Goal: Task Accomplishment & Management: Manage account settings

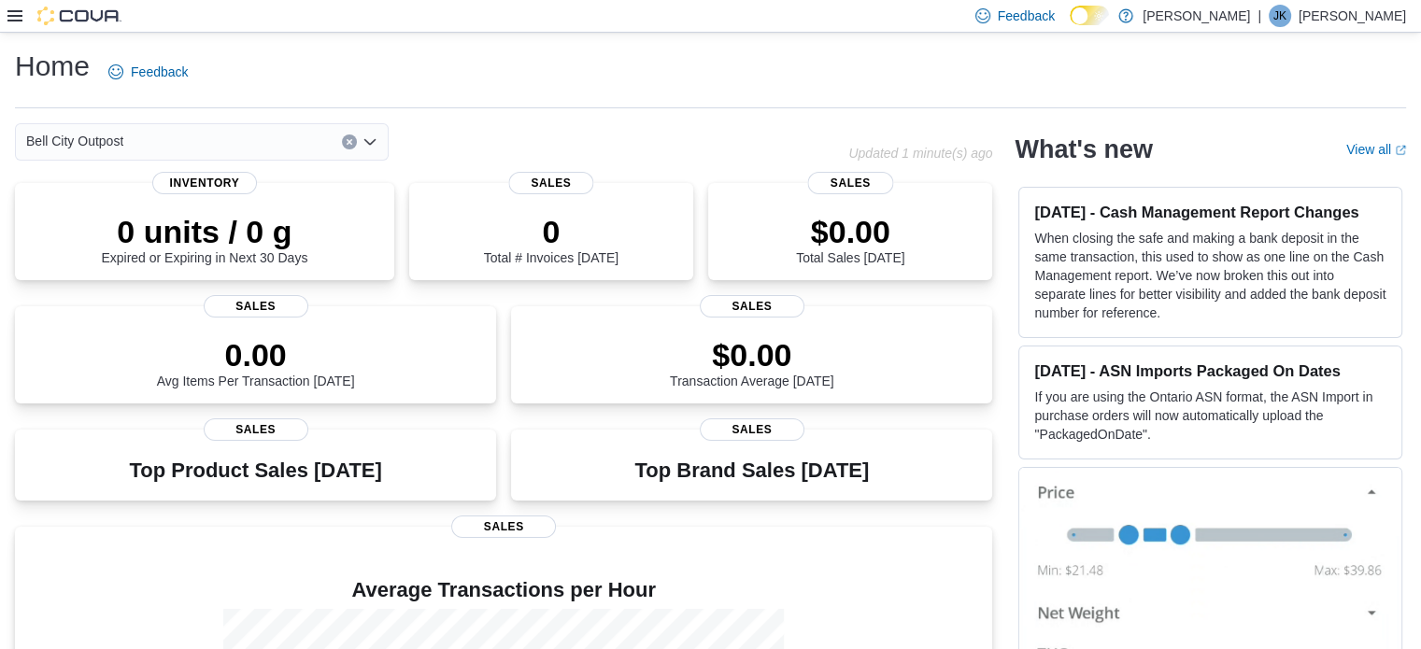
click at [8, 21] on icon at bounding box center [14, 15] width 15 height 15
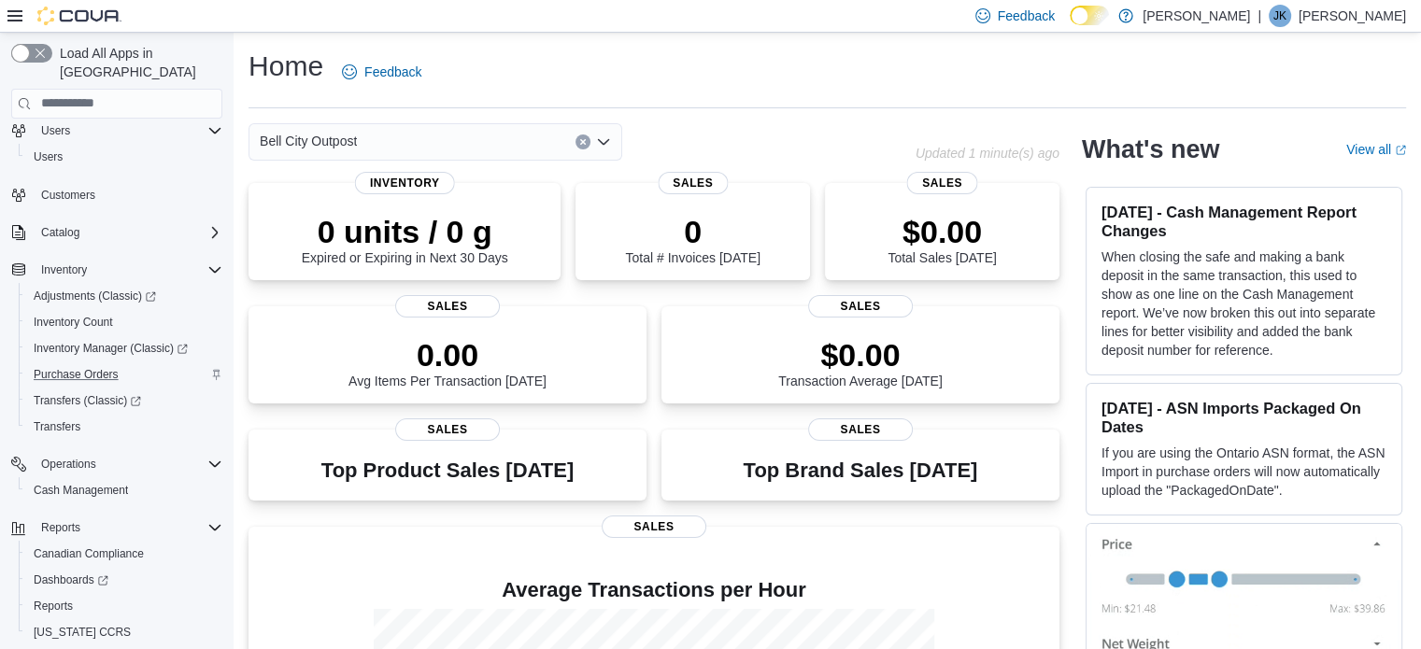
scroll to position [82, 0]
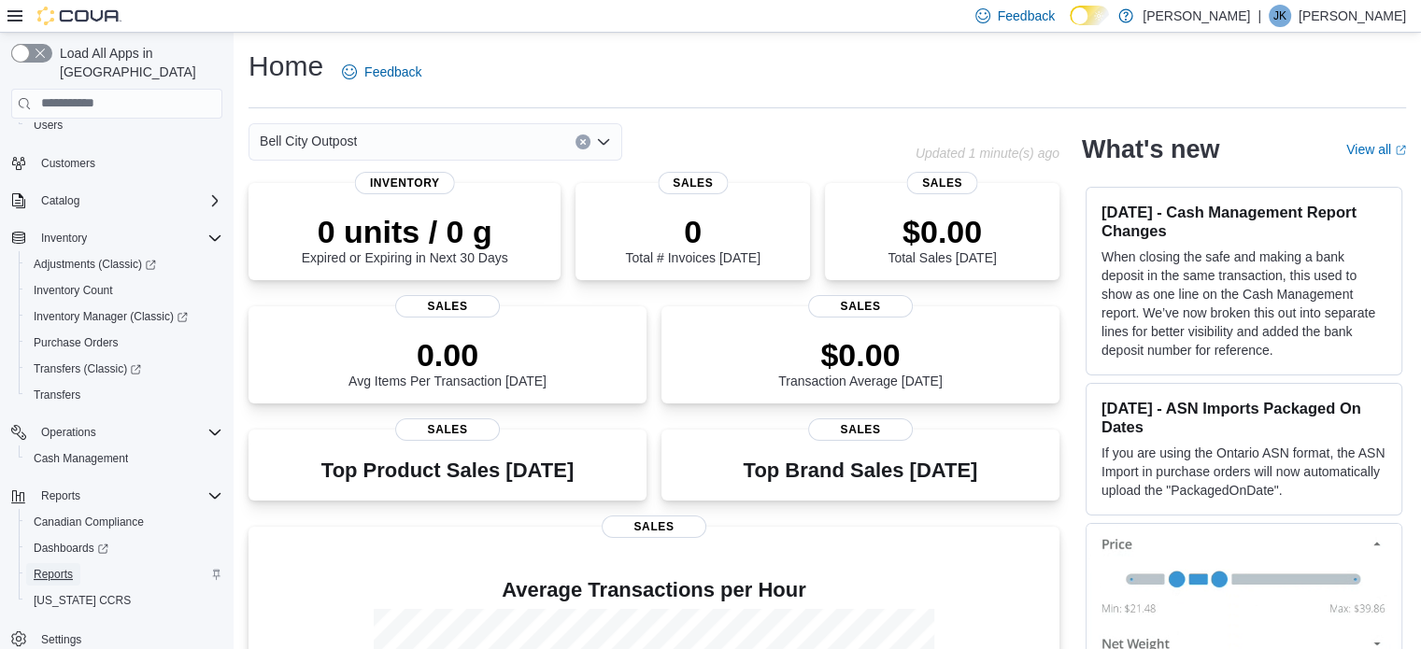
click at [61, 567] on span "Reports" at bounding box center [53, 574] width 39 height 15
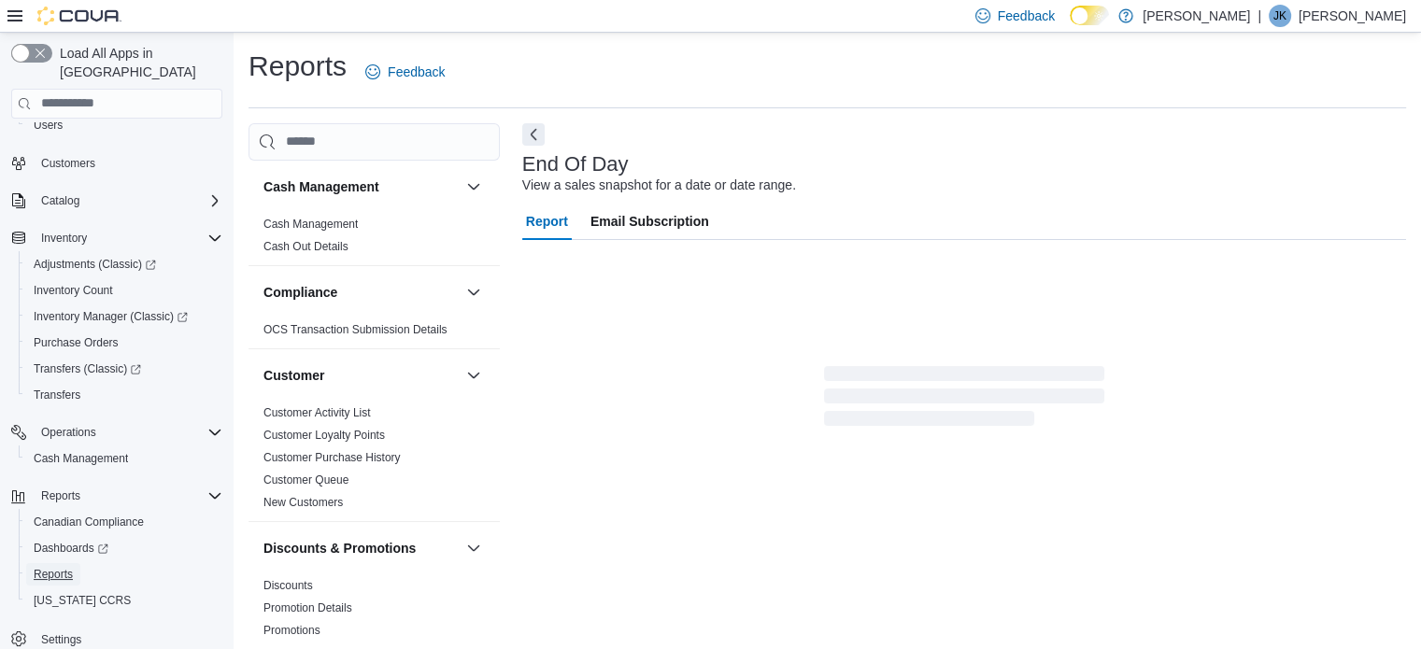
scroll to position [12, 0]
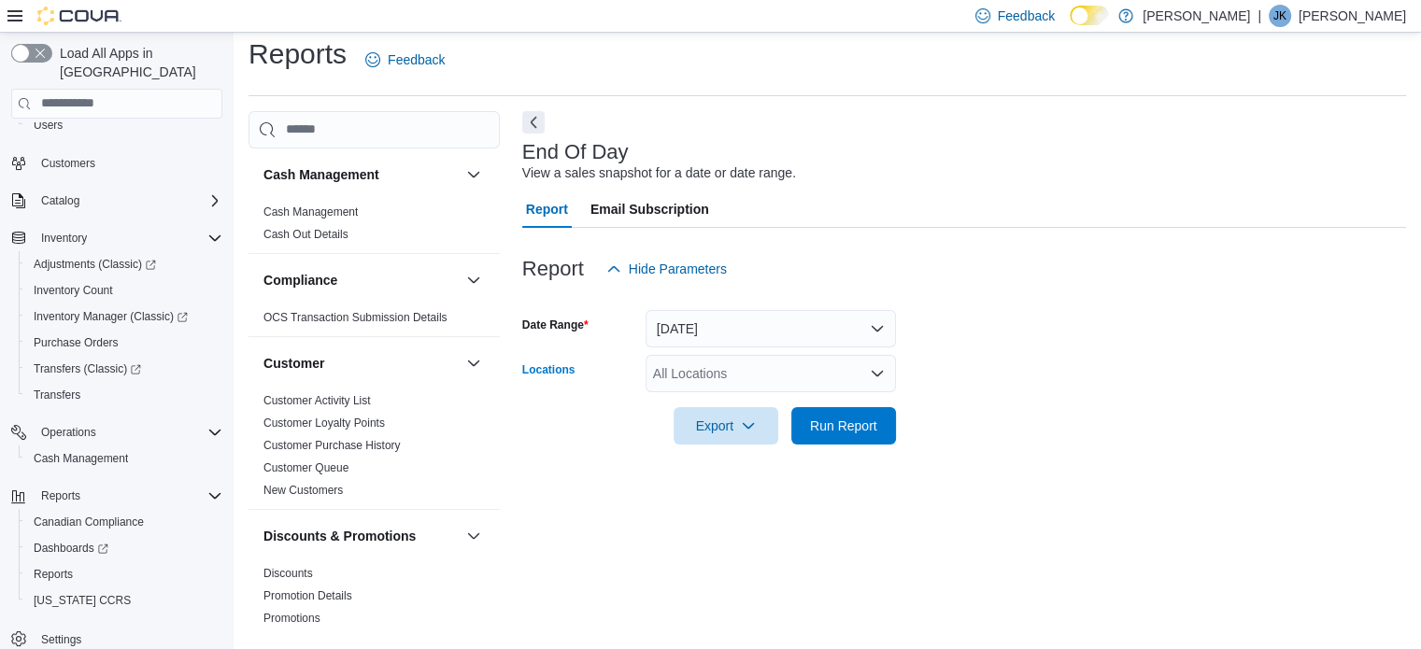
click at [717, 376] on div "All Locations" at bounding box center [771, 373] width 250 height 37
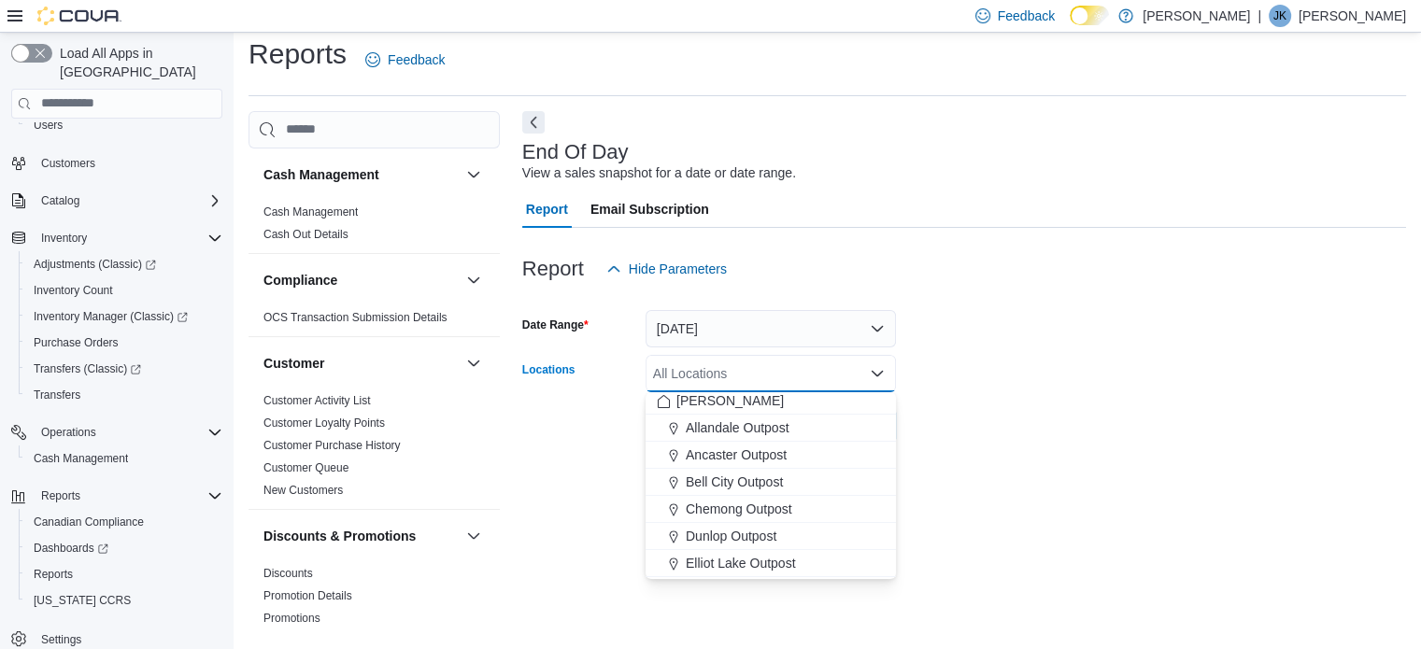
scroll to position [0, 0]
click at [718, 490] on span "Bell City Outpost" at bounding box center [734, 487] width 97 height 19
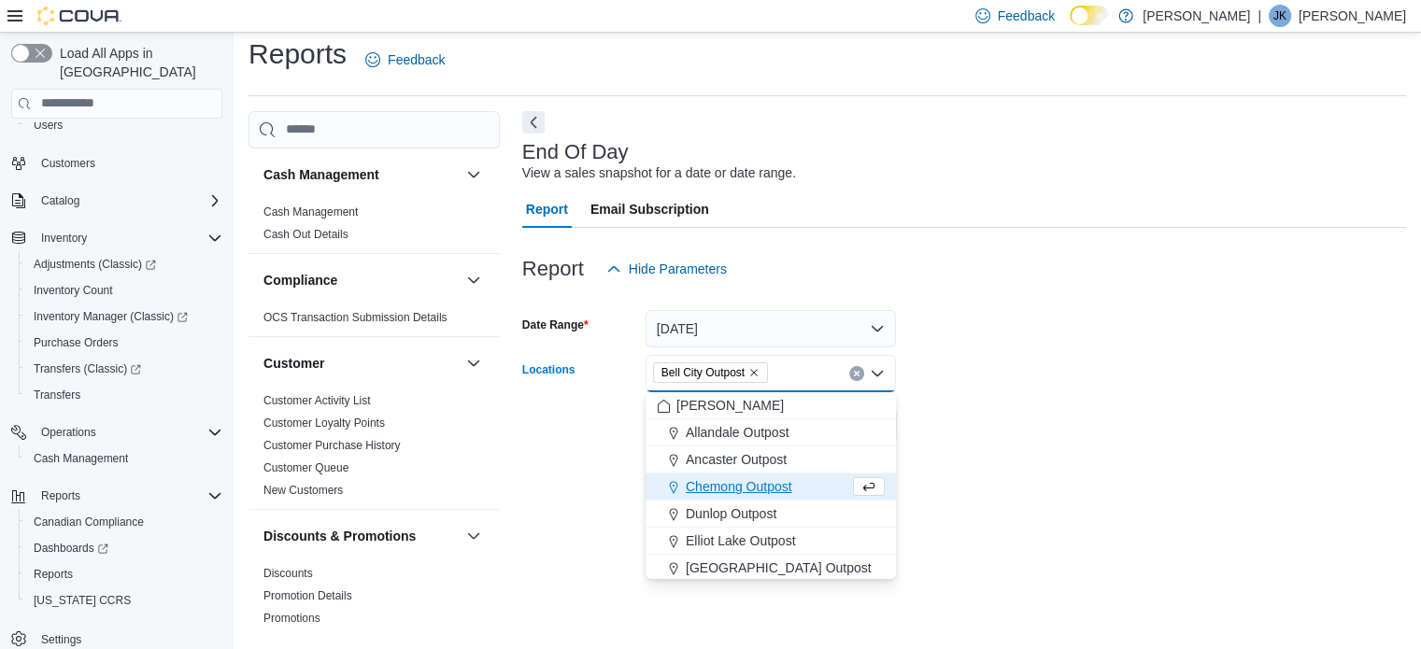
click at [881, 238] on div at bounding box center [964, 239] width 884 height 22
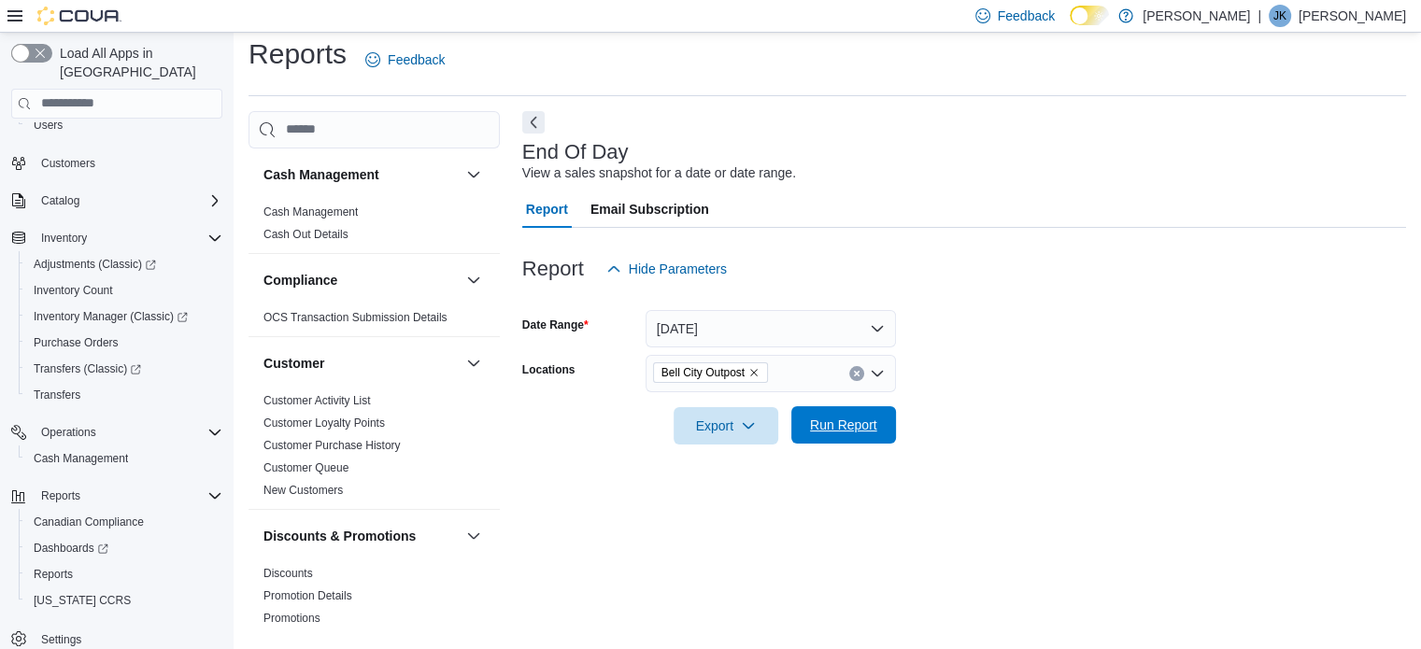
click at [856, 432] on span "Run Report" at bounding box center [843, 425] width 67 height 19
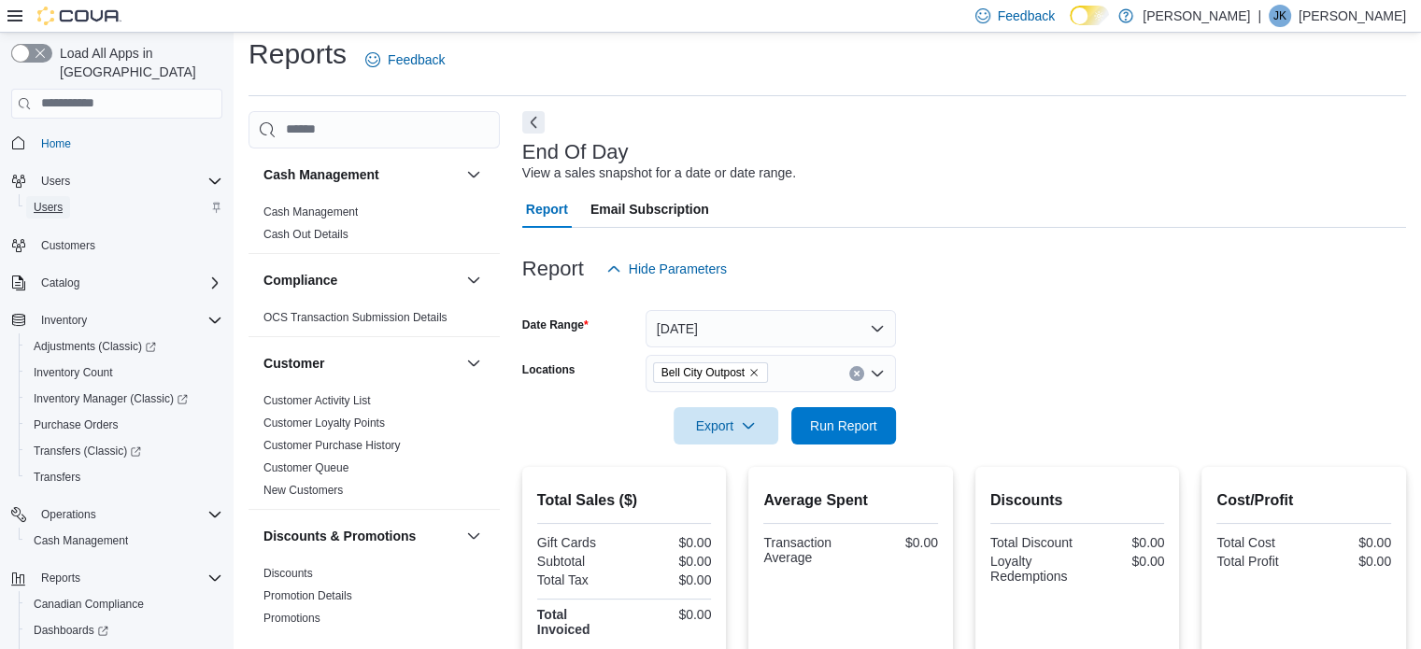
click at [56, 200] on span "Users" at bounding box center [48, 207] width 29 height 15
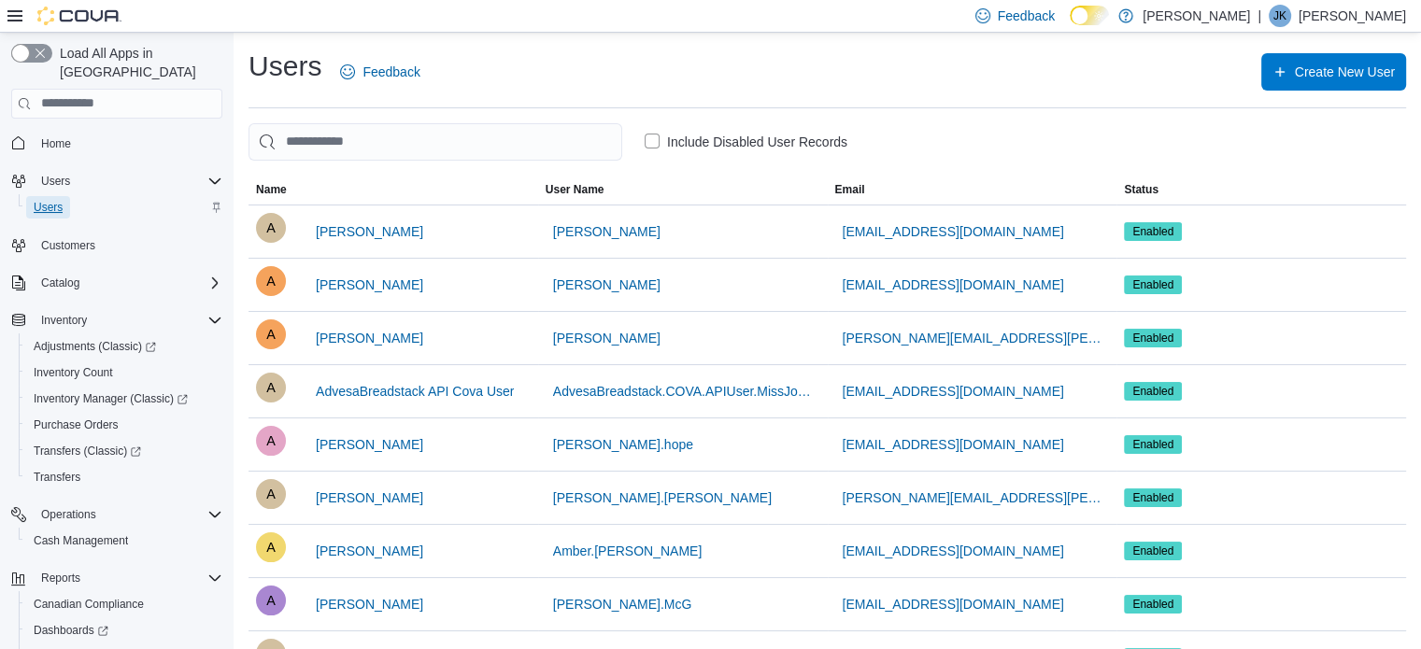
click at [45, 200] on span "Users" at bounding box center [48, 207] width 29 height 15
click at [376, 146] on input "search" at bounding box center [436, 141] width 374 height 37
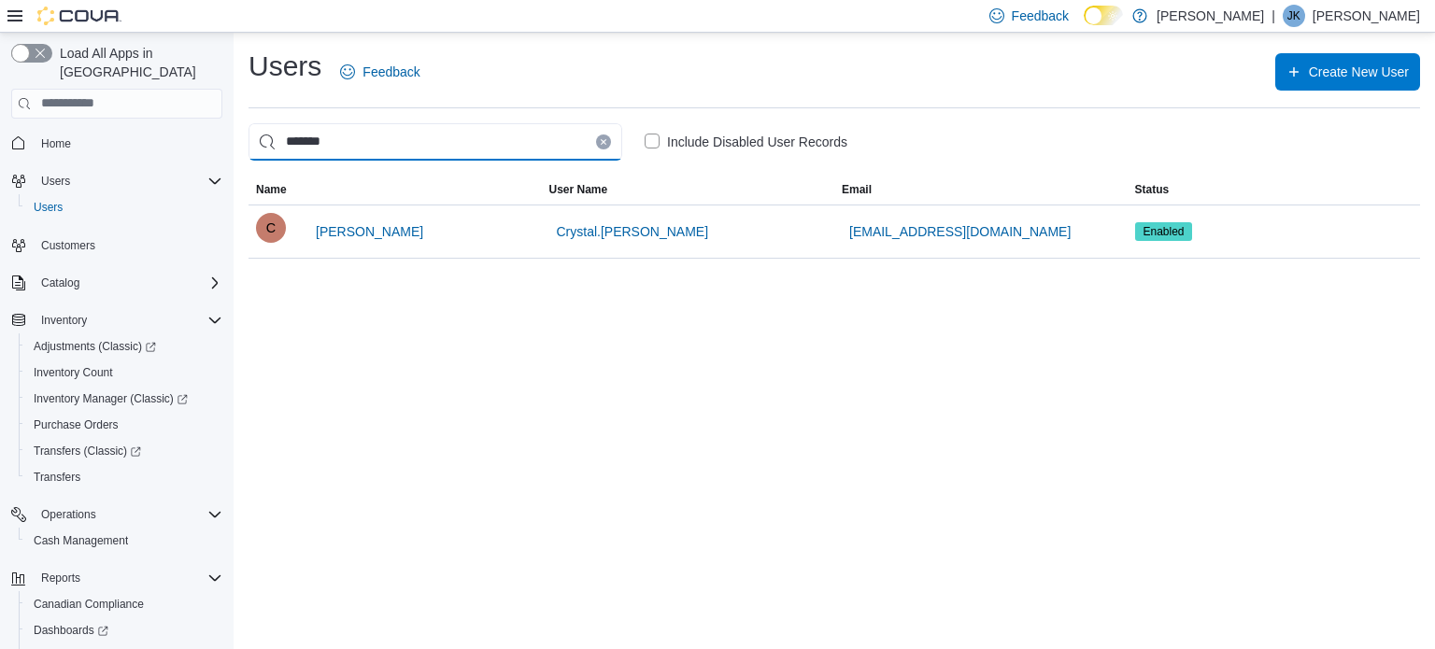
type input "*******"
click at [371, 226] on span "[PERSON_NAME]" at bounding box center [369, 231] width 107 height 19
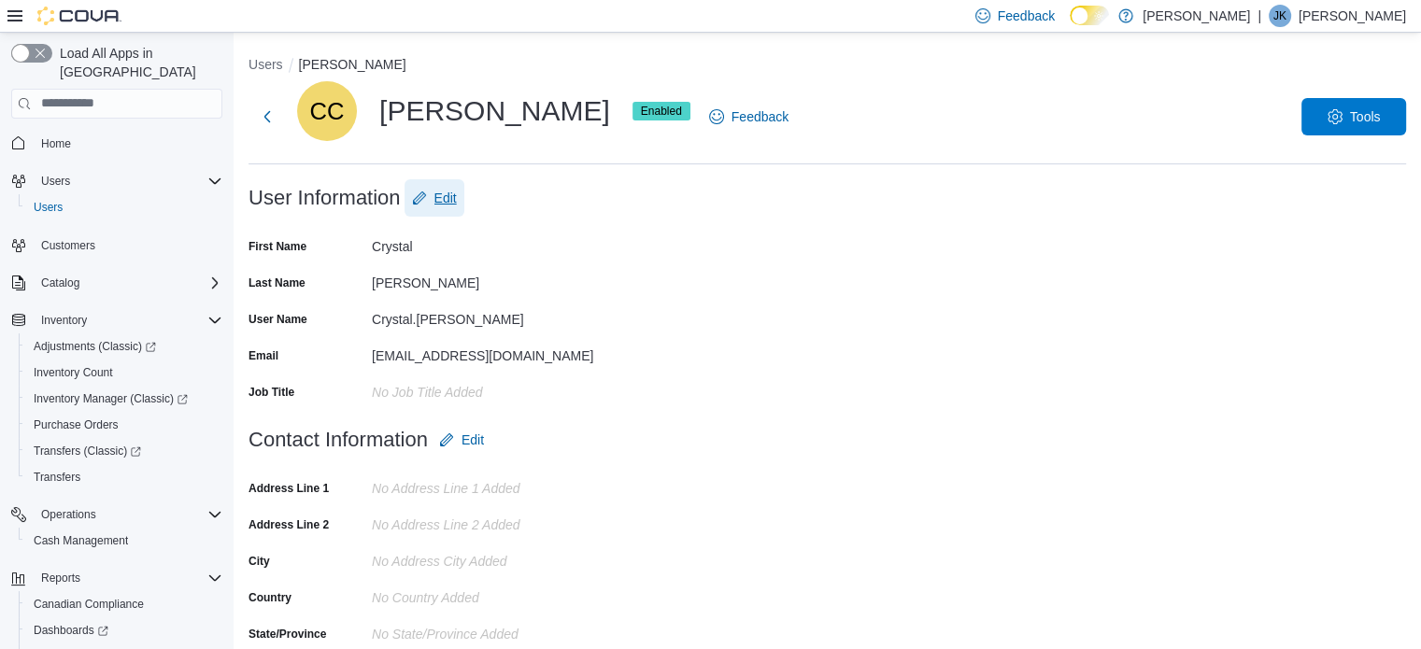
click at [437, 202] on span "Edit" at bounding box center [446, 198] width 22 height 19
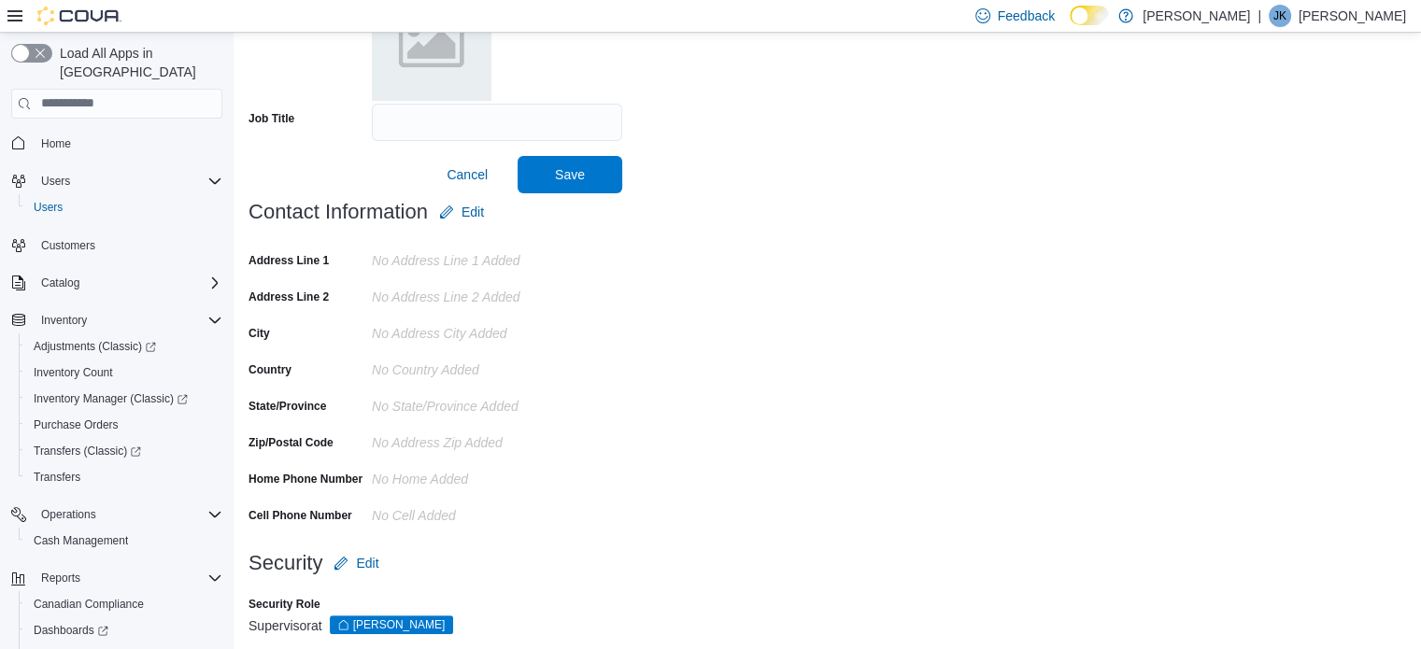
scroll to position [552, 0]
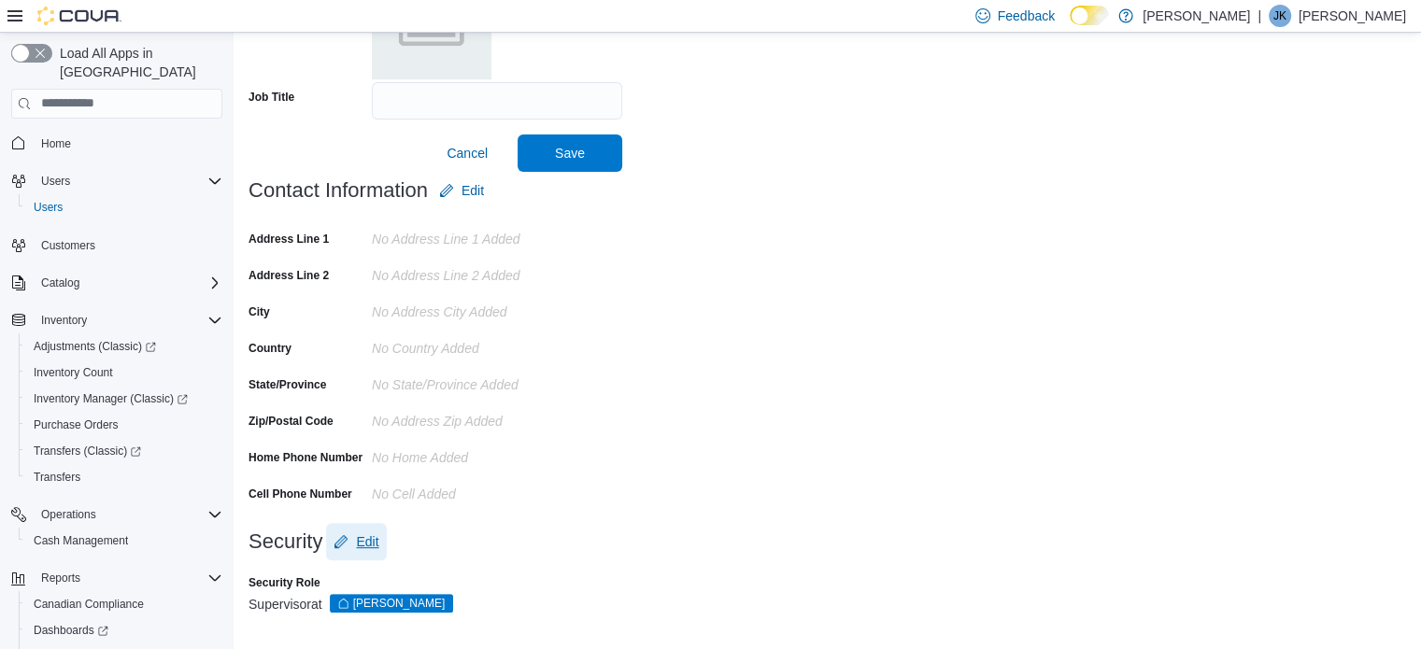
click at [366, 537] on span "Edit" at bounding box center [367, 542] width 22 height 19
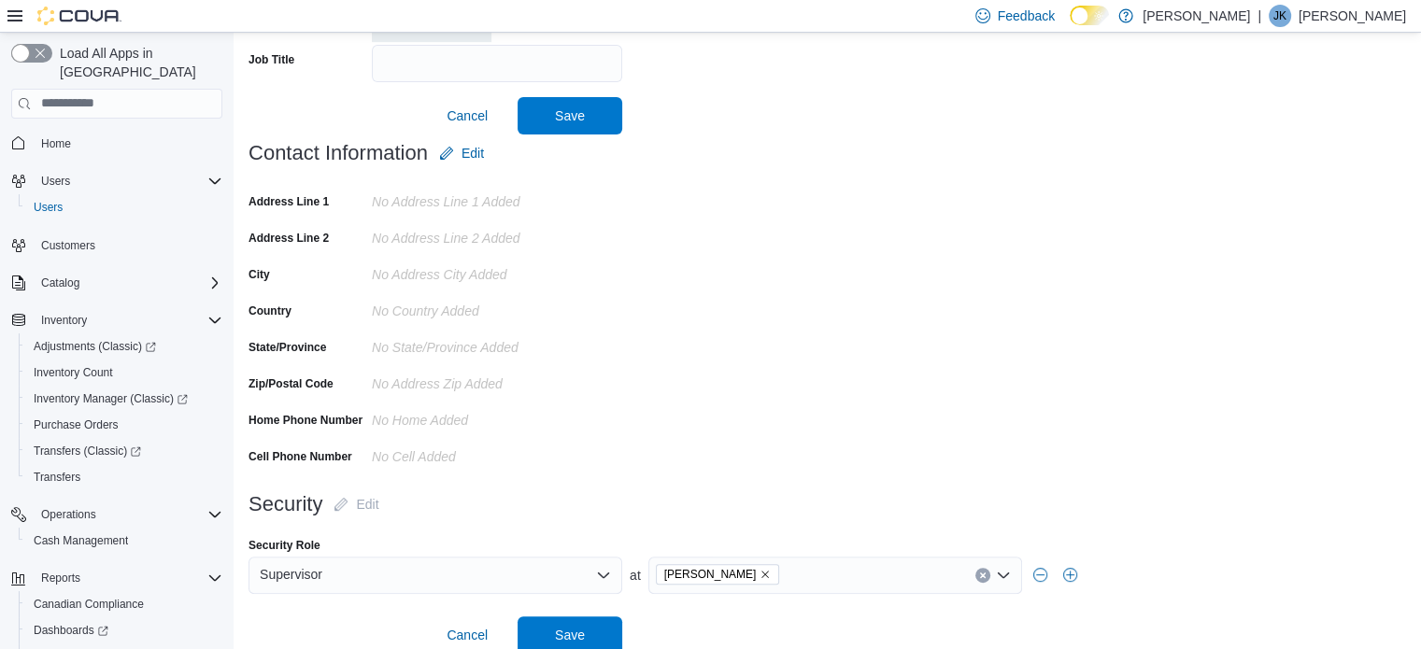
scroll to position [609, 0]
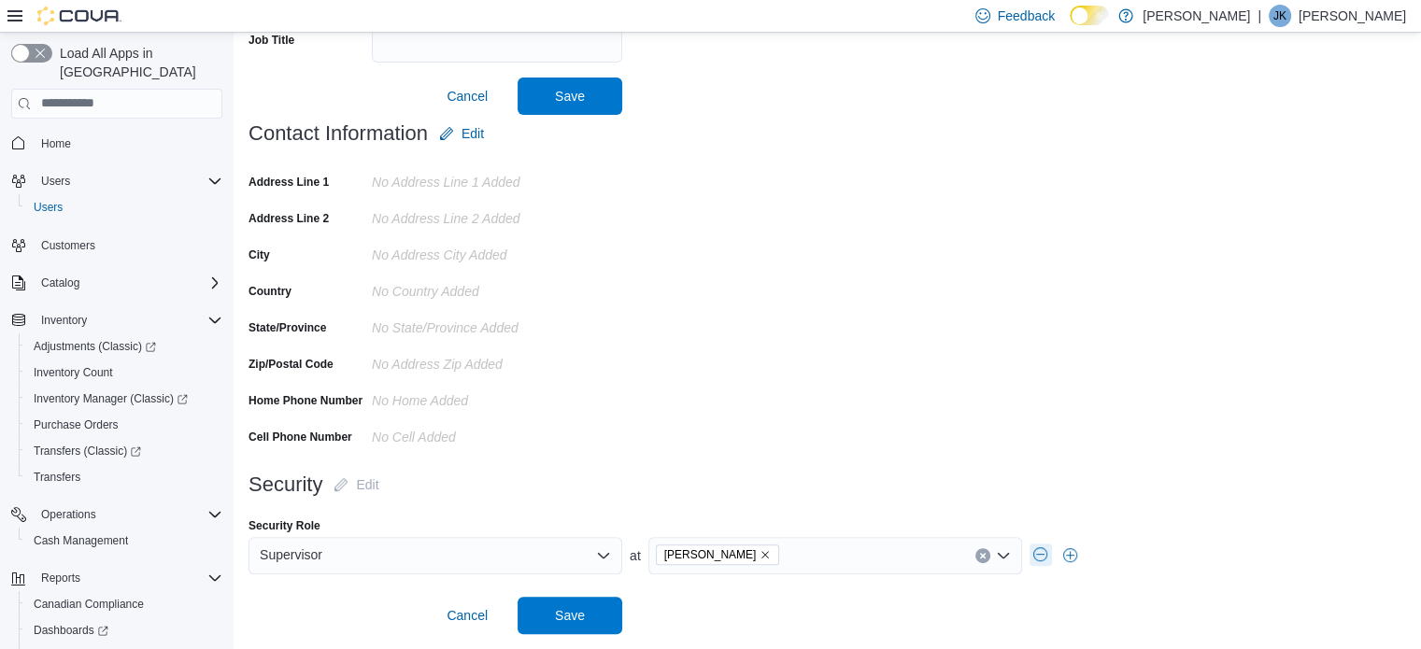
click at [1035, 553] on button "button" at bounding box center [1041, 555] width 22 height 22
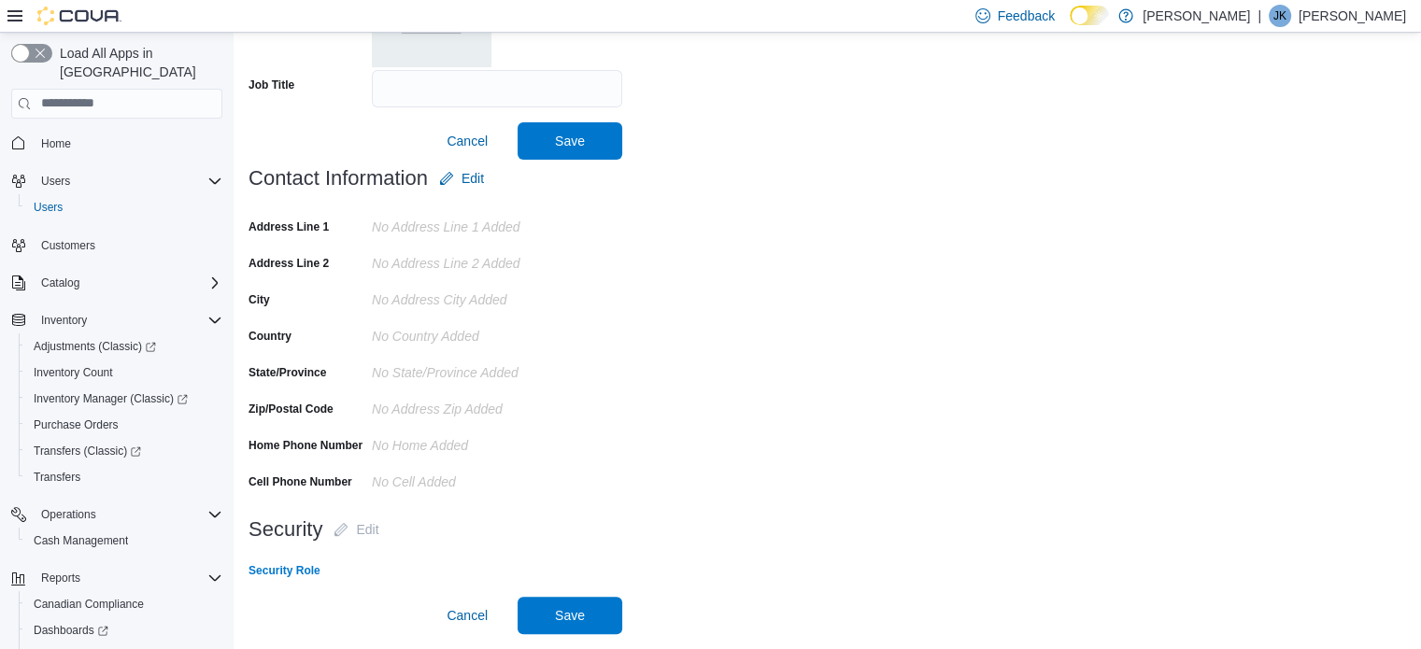
scroll to position [564, 0]
click at [589, 614] on span "Save" at bounding box center [570, 614] width 82 height 37
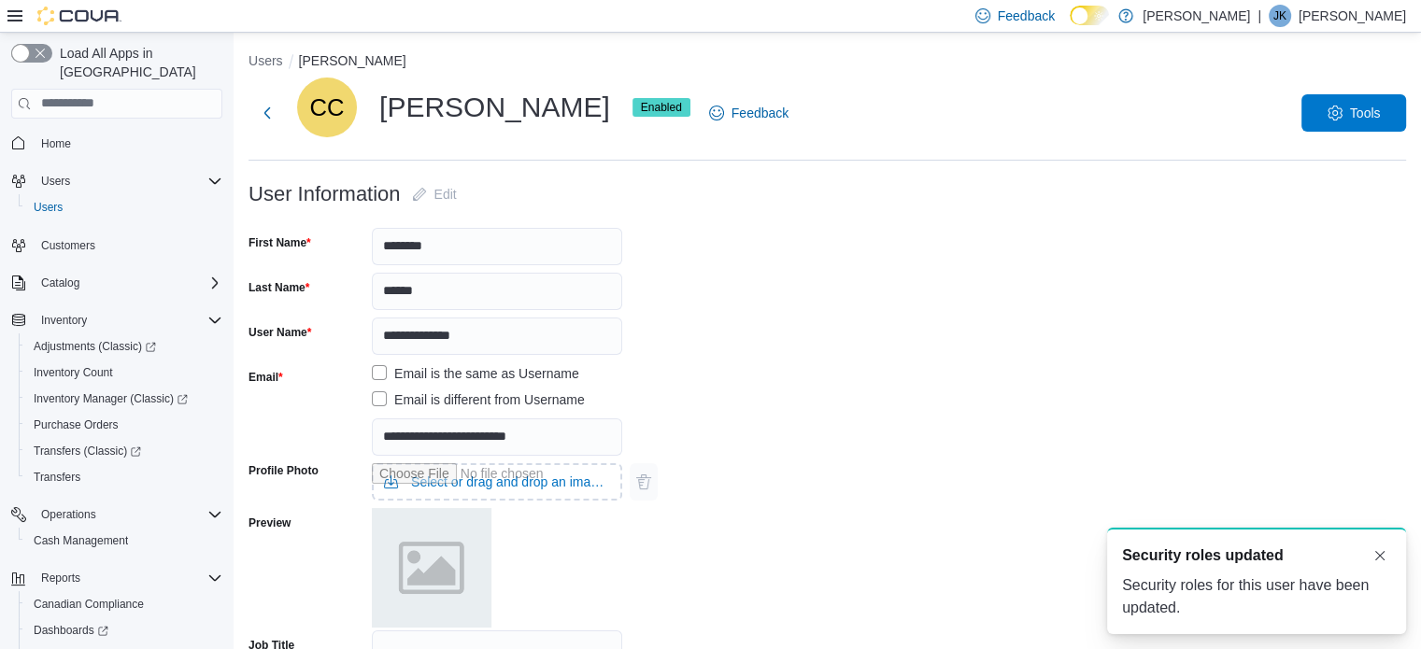
scroll to position [0, 0]
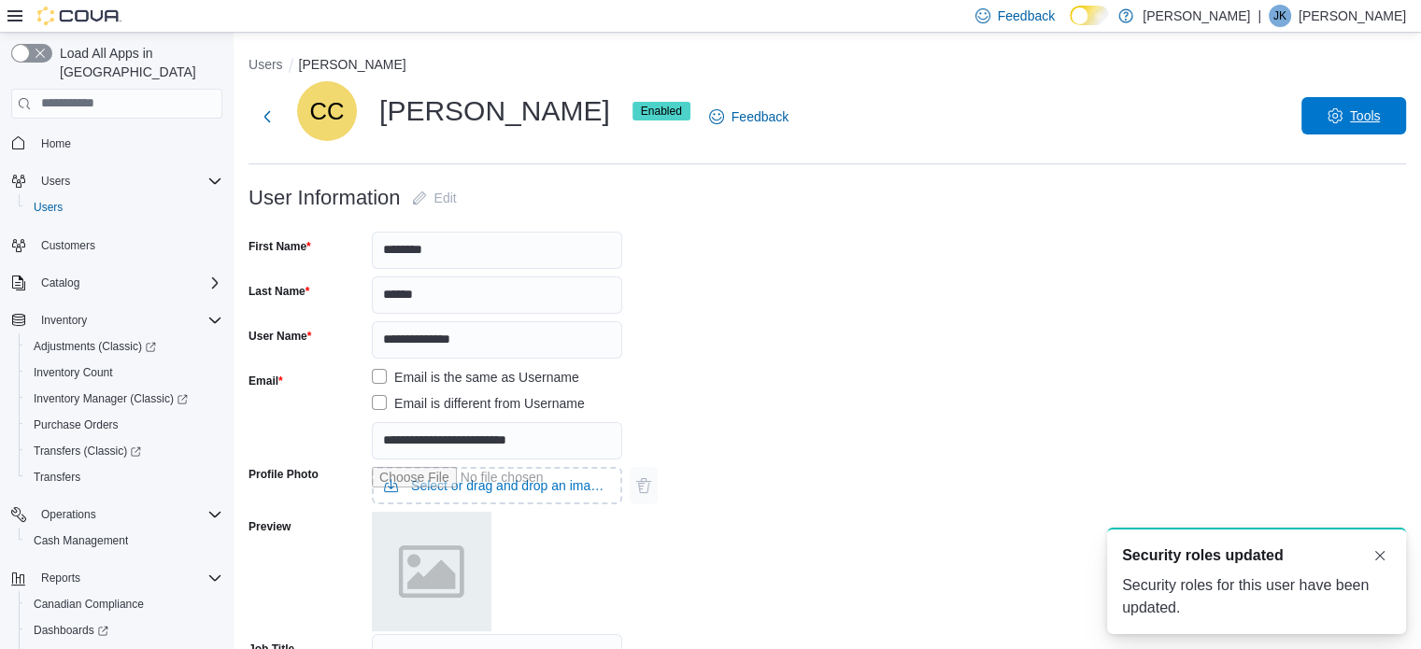
click at [1364, 112] on span "Tools" at bounding box center [1365, 116] width 31 height 19
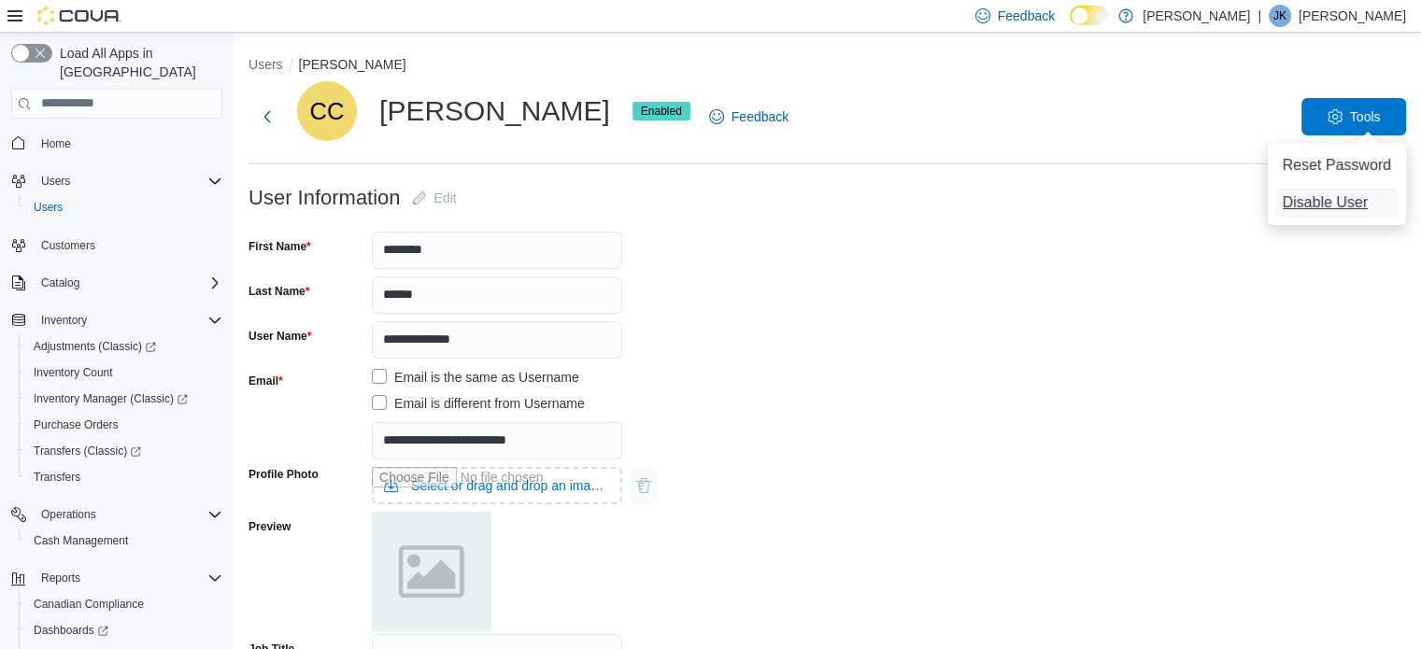
click at [1345, 210] on span "Disable User" at bounding box center [1326, 203] width 86 height 22
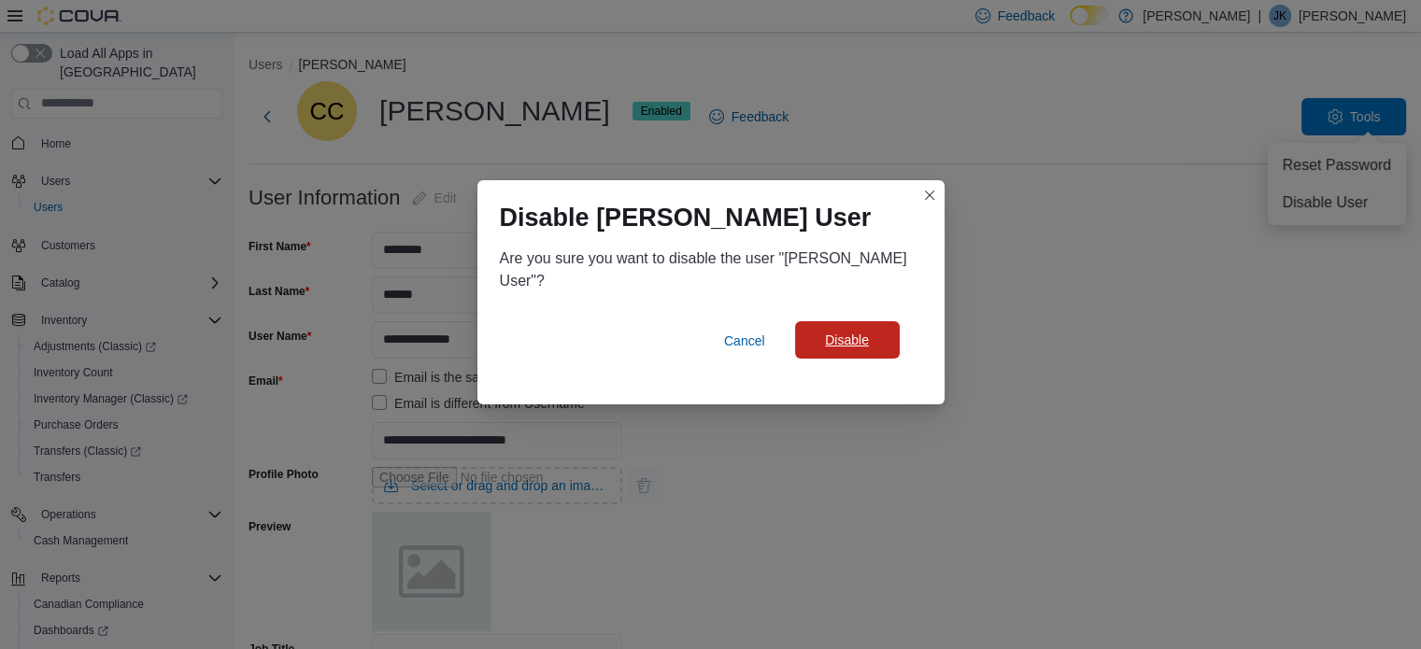
click at [865, 343] on span "Disable" at bounding box center [847, 340] width 44 height 19
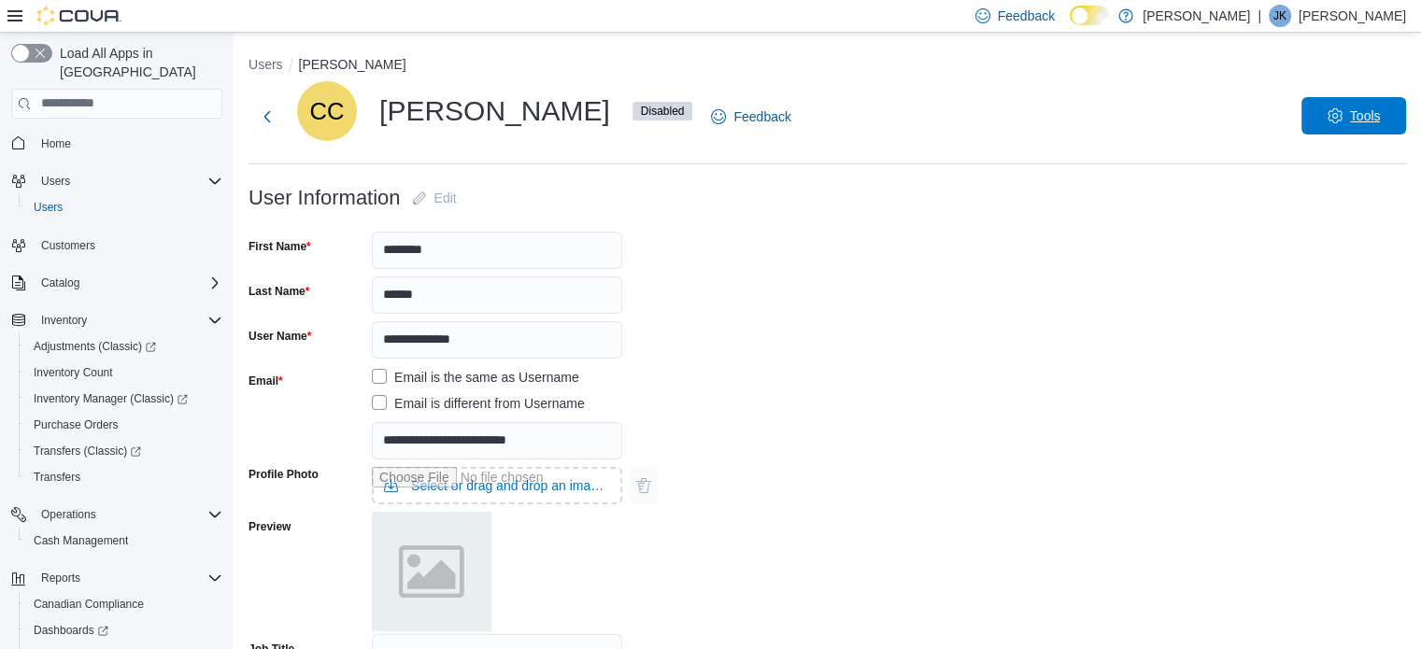
click at [1362, 111] on span "Tools" at bounding box center [1354, 115] width 82 height 37
click at [1103, 95] on div "CC [PERSON_NAME] Disabled Feedback Tools" at bounding box center [828, 116] width 1158 height 71
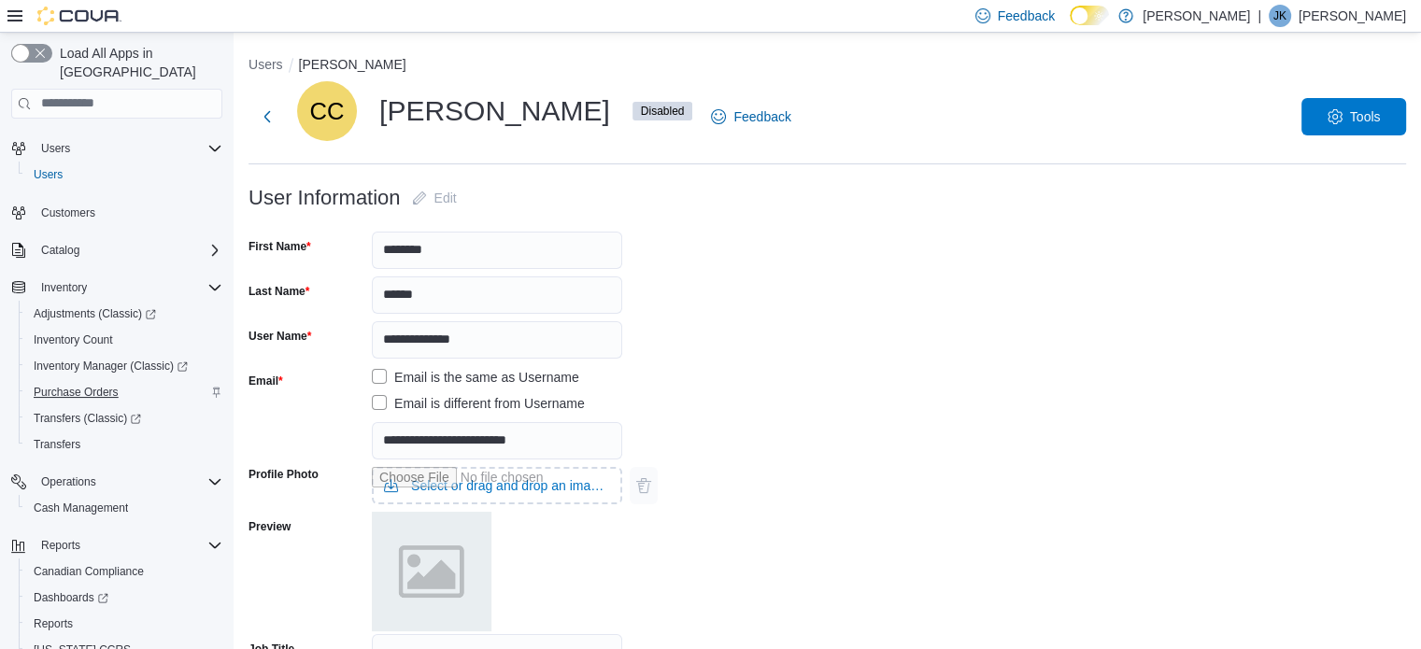
scroll to position [82, 0]
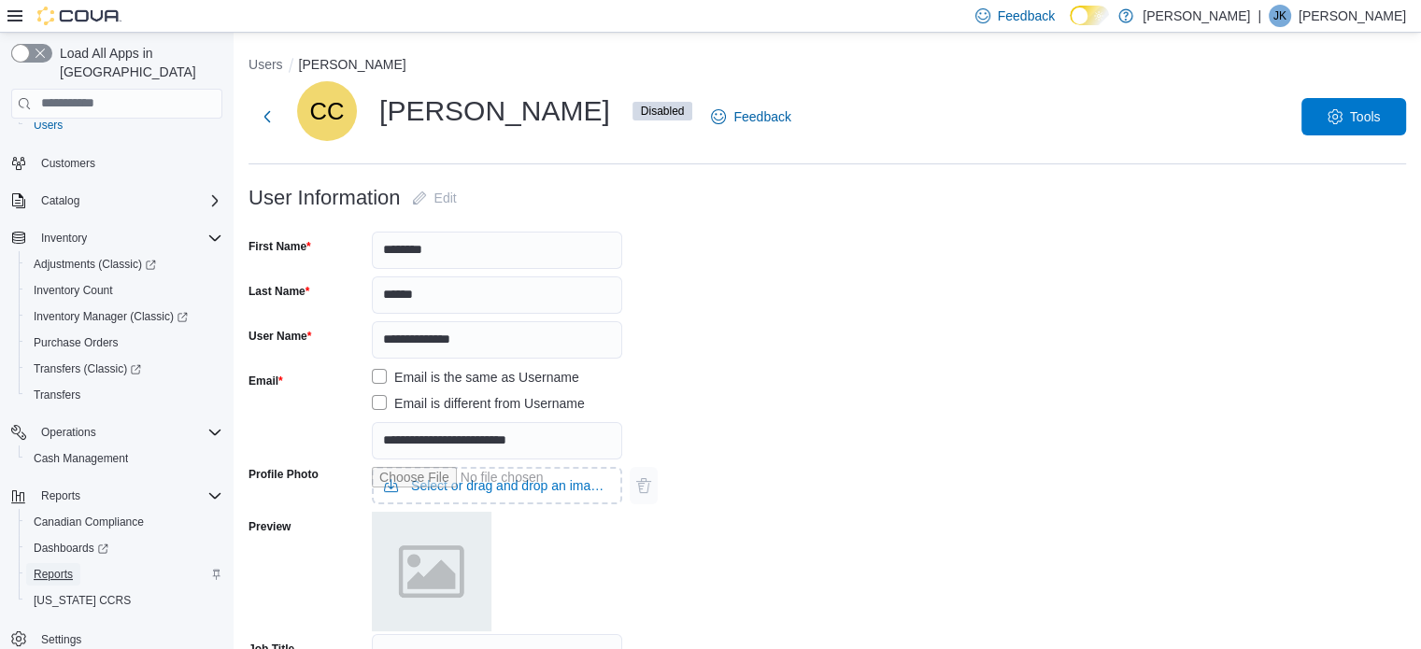
click at [47, 567] on span "Reports" at bounding box center [53, 574] width 39 height 15
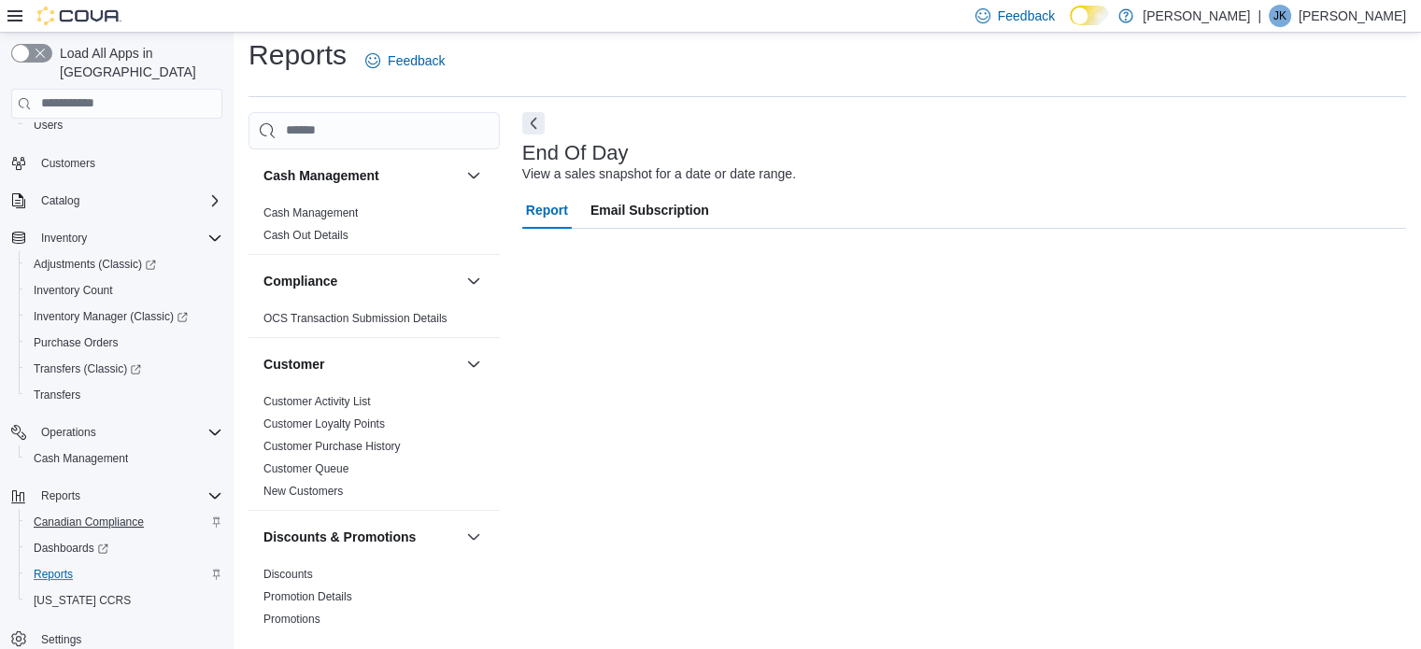
scroll to position [12, 0]
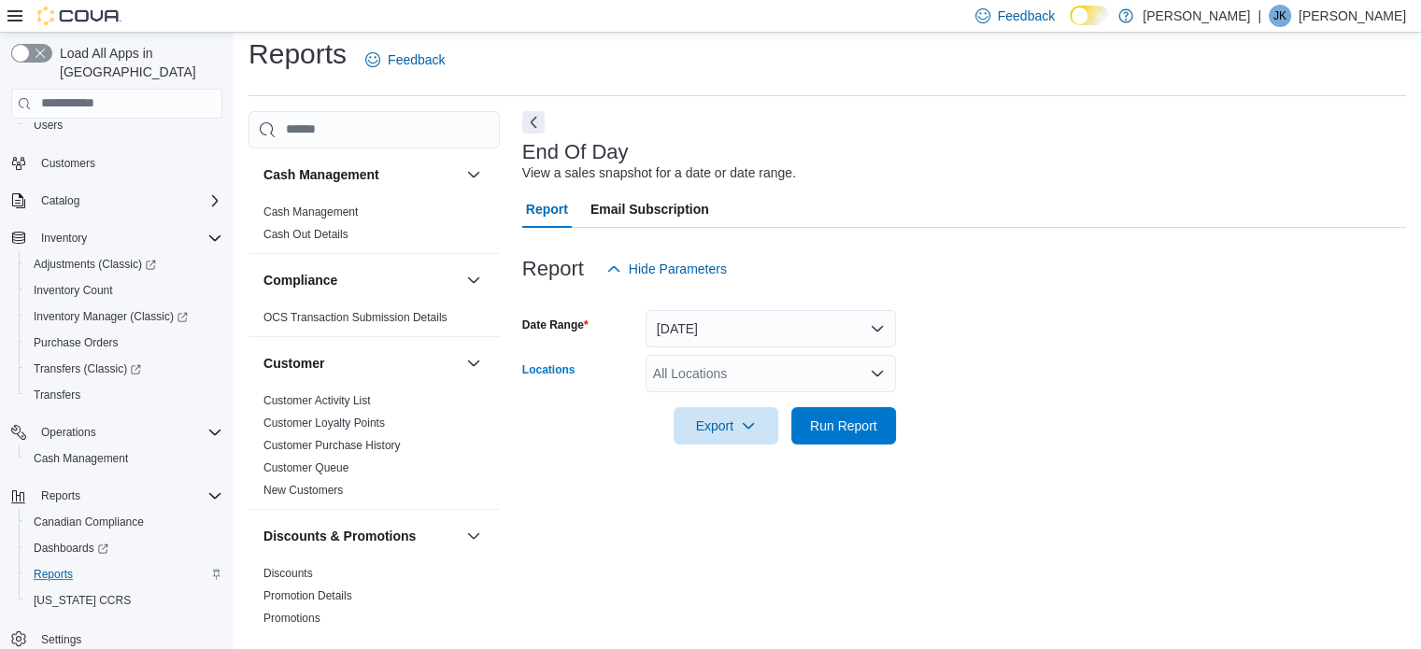
click at [711, 366] on div "All Locations" at bounding box center [771, 373] width 250 height 37
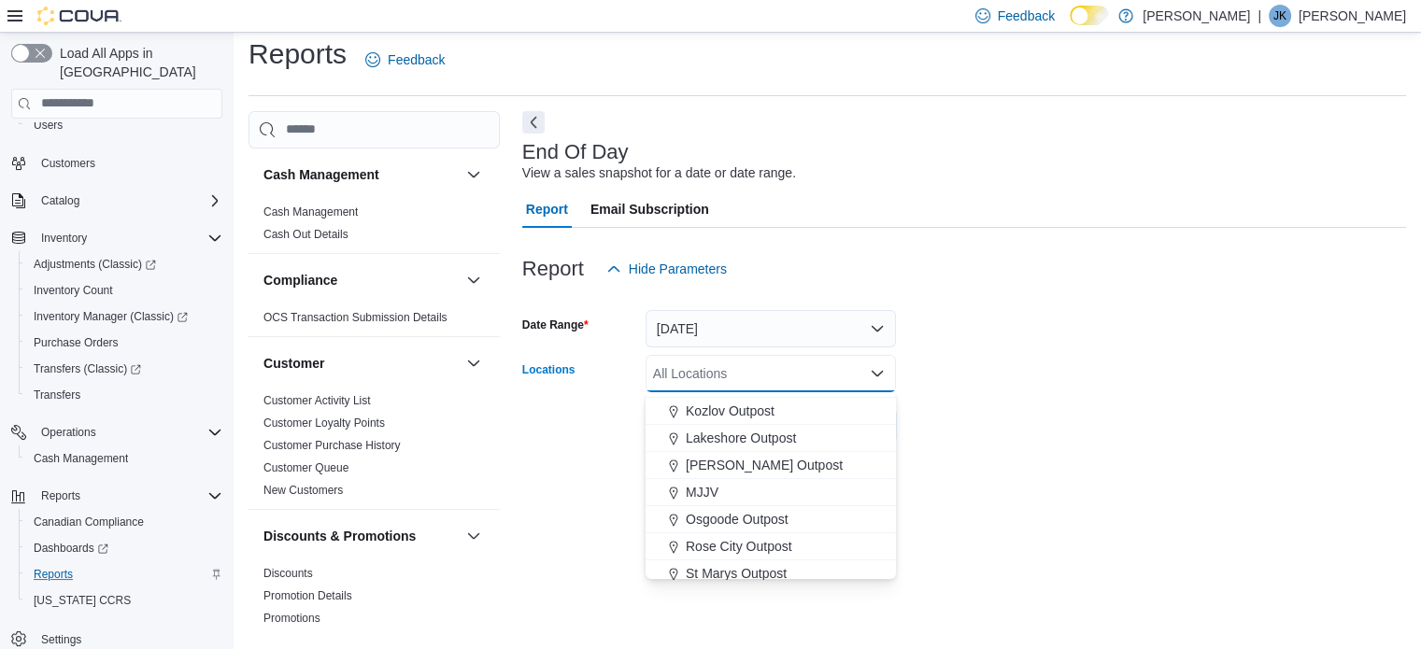
scroll to position [0, 0]
click at [734, 490] on span "Bell City Outpost" at bounding box center [734, 487] width 97 height 19
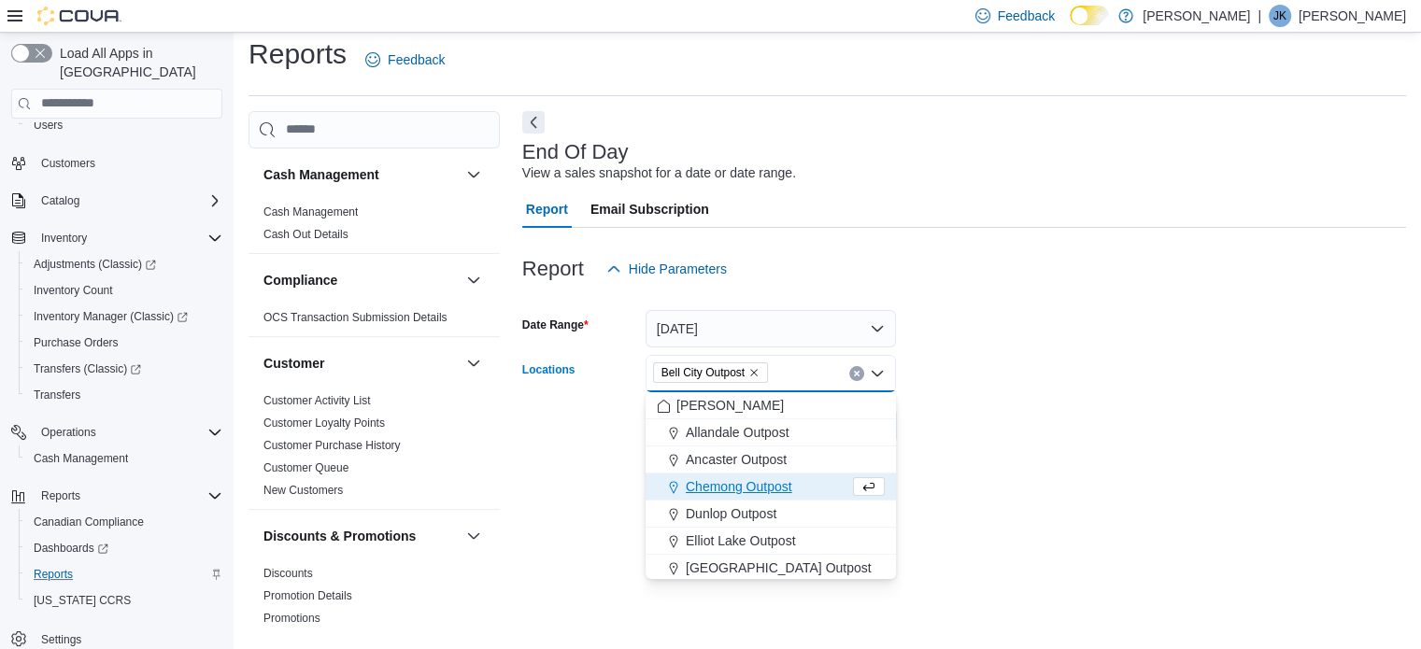
click at [919, 320] on form "Date Range [DATE] Locations [GEOGRAPHIC_DATA] Outpost Combo box. Selected. Bell…" at bounding box center [964, 366] width 884 height 157
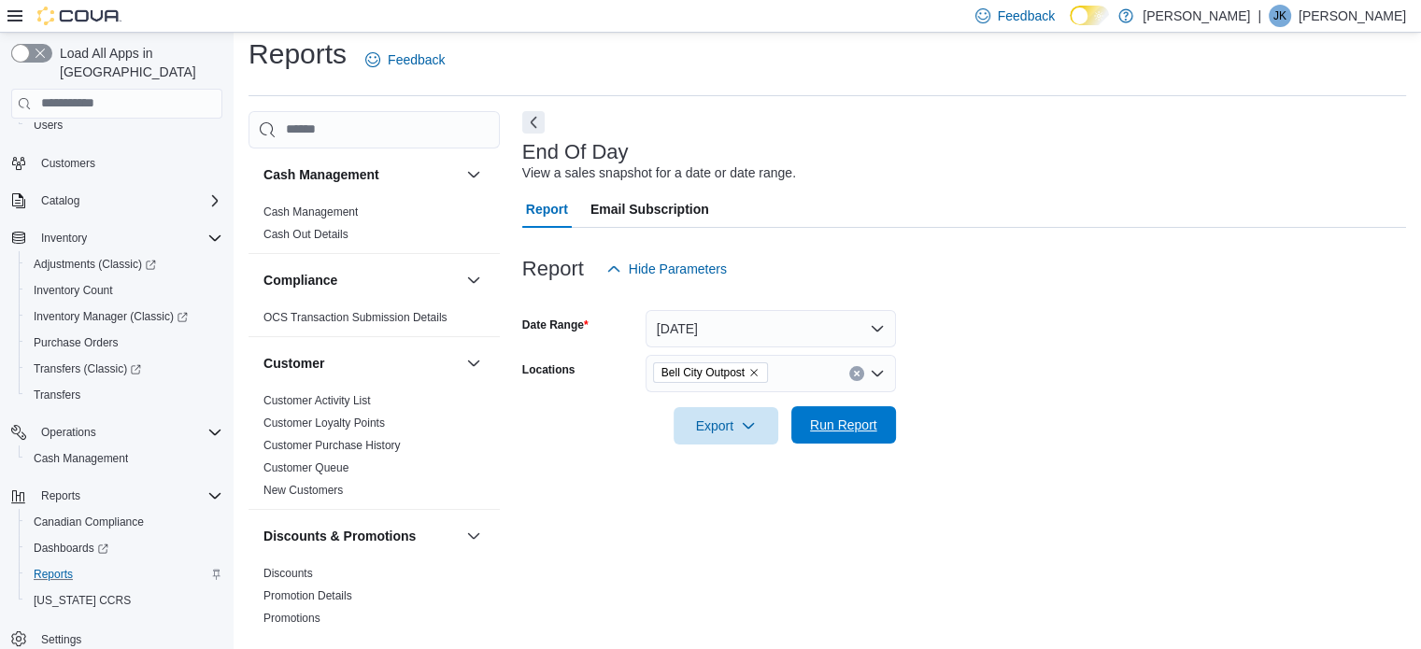
click at [871, 418] on span "Run Report" at bounding box center [843, 425] width 67 height 19
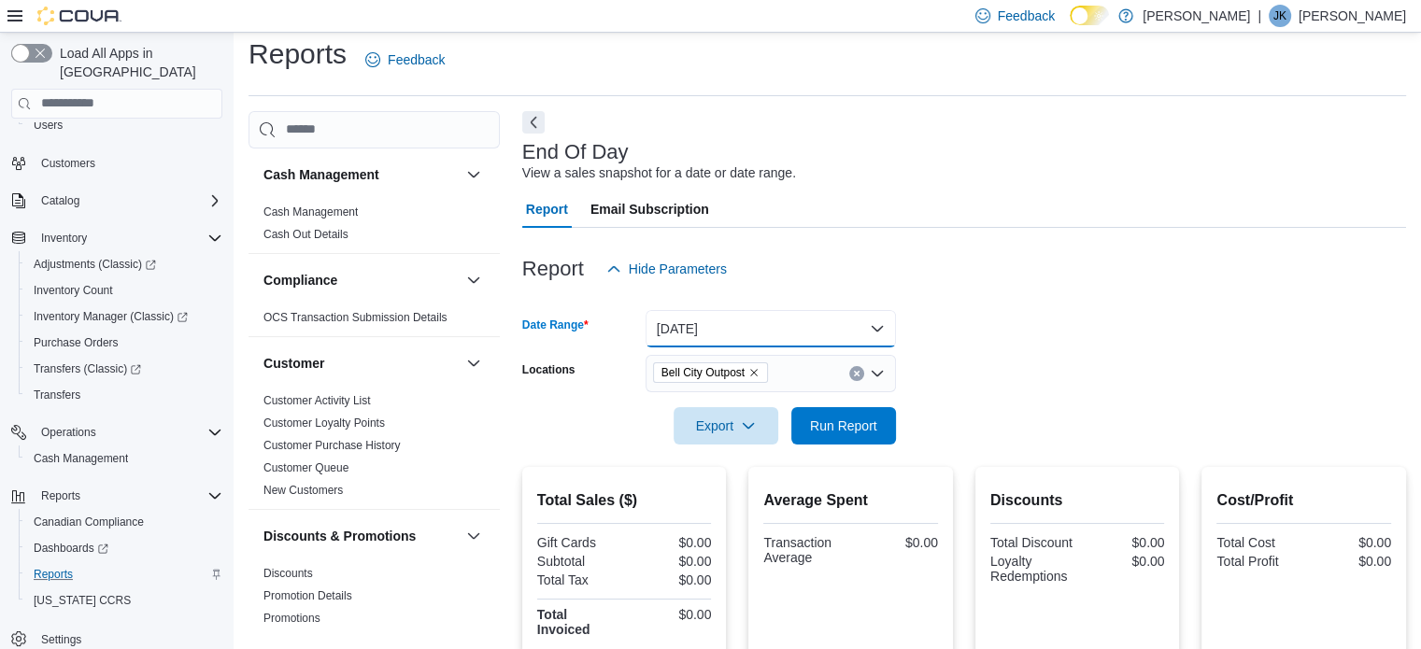
click at [877, 321] on button "[DATE]" at bounding box center [771, 328] width 250 height 37
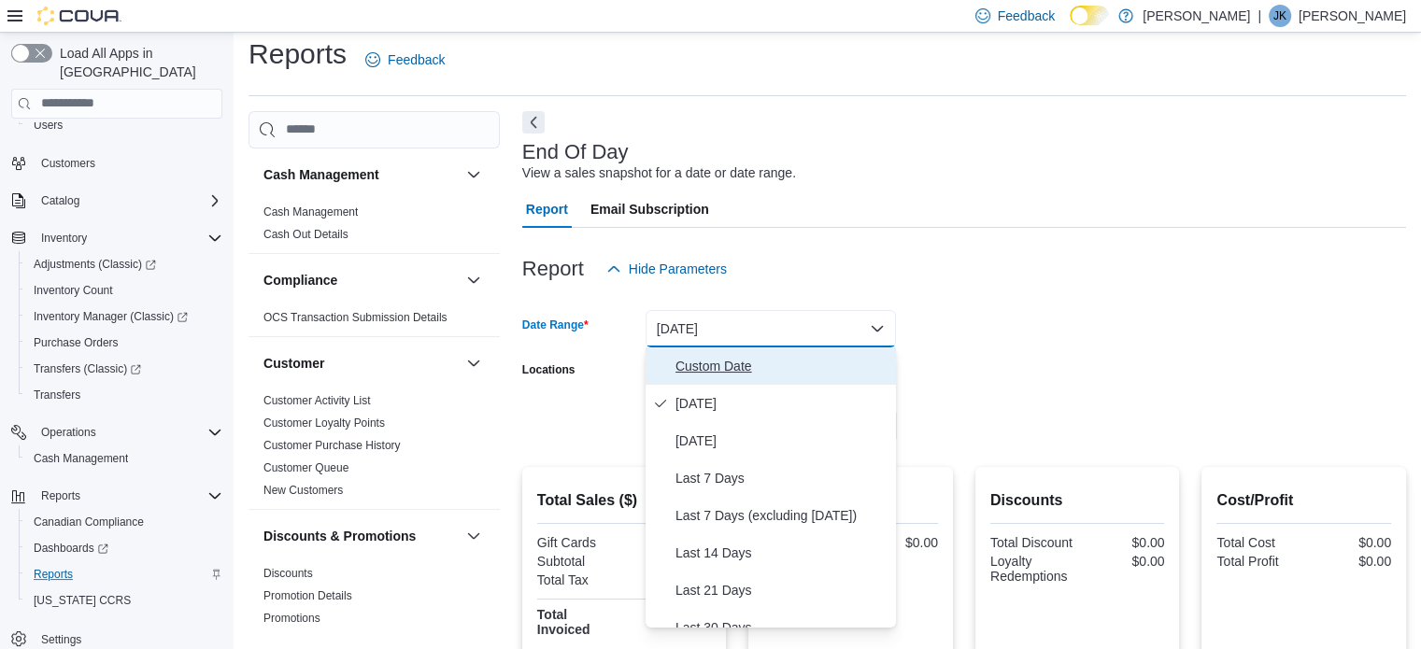
click at [727, 369] on span "Custom Date" at bounding box center [782, 366] width 213 height 22
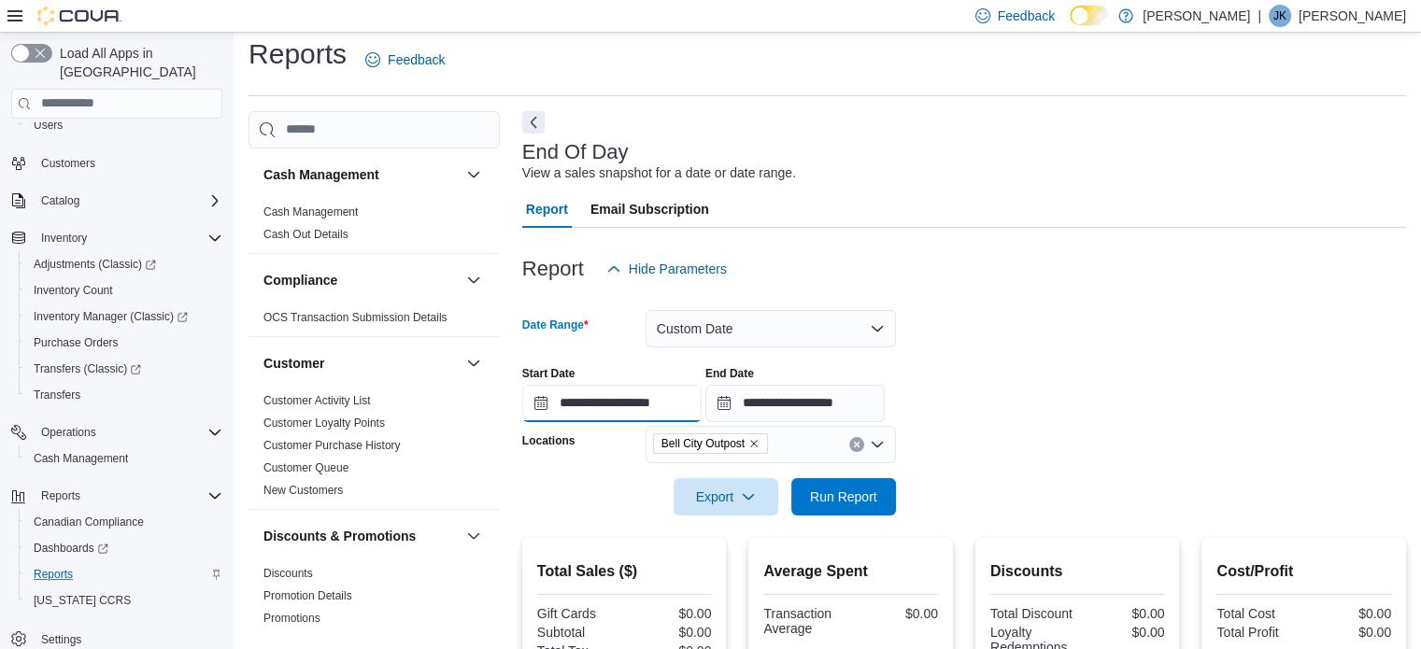
click at [621, 403] on input "**********" at bounding box center [611, 403] width 179 height 37
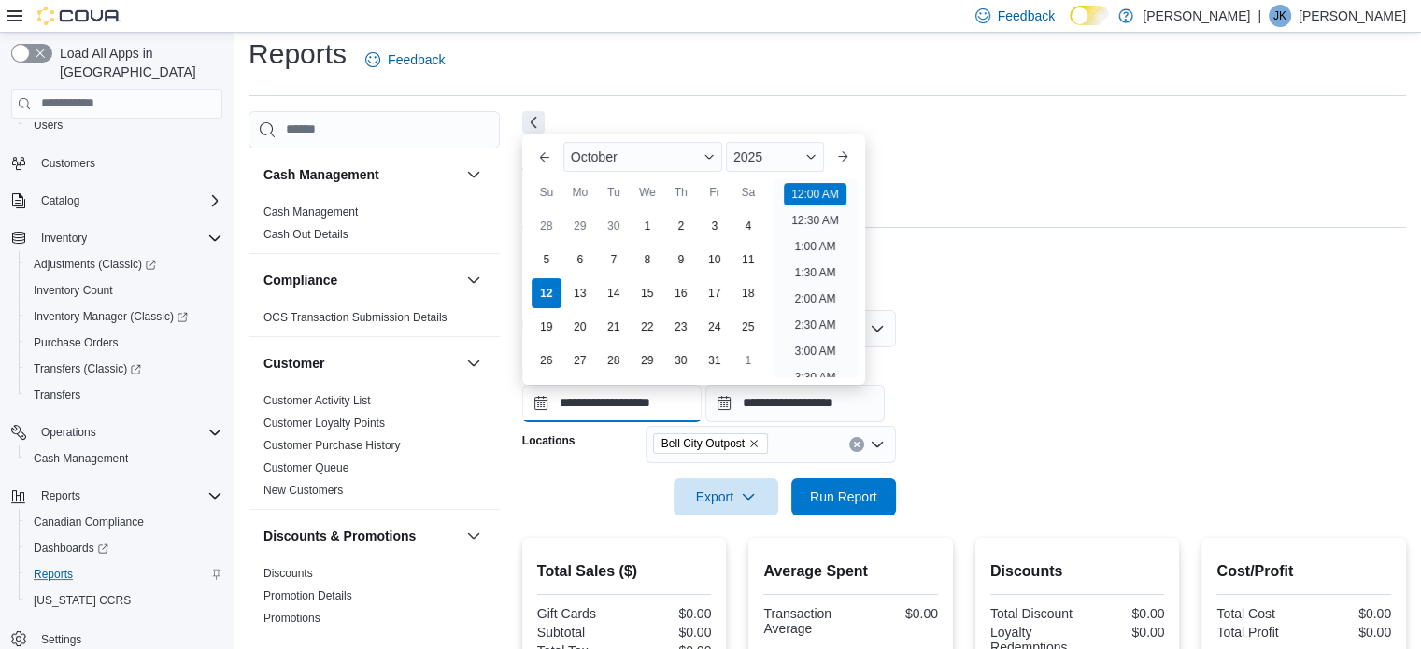
scroll to position [58, 0]
click at [568, 251] on div "6" at bounding box center [579, 259] width 33 height 33
type input "**********"
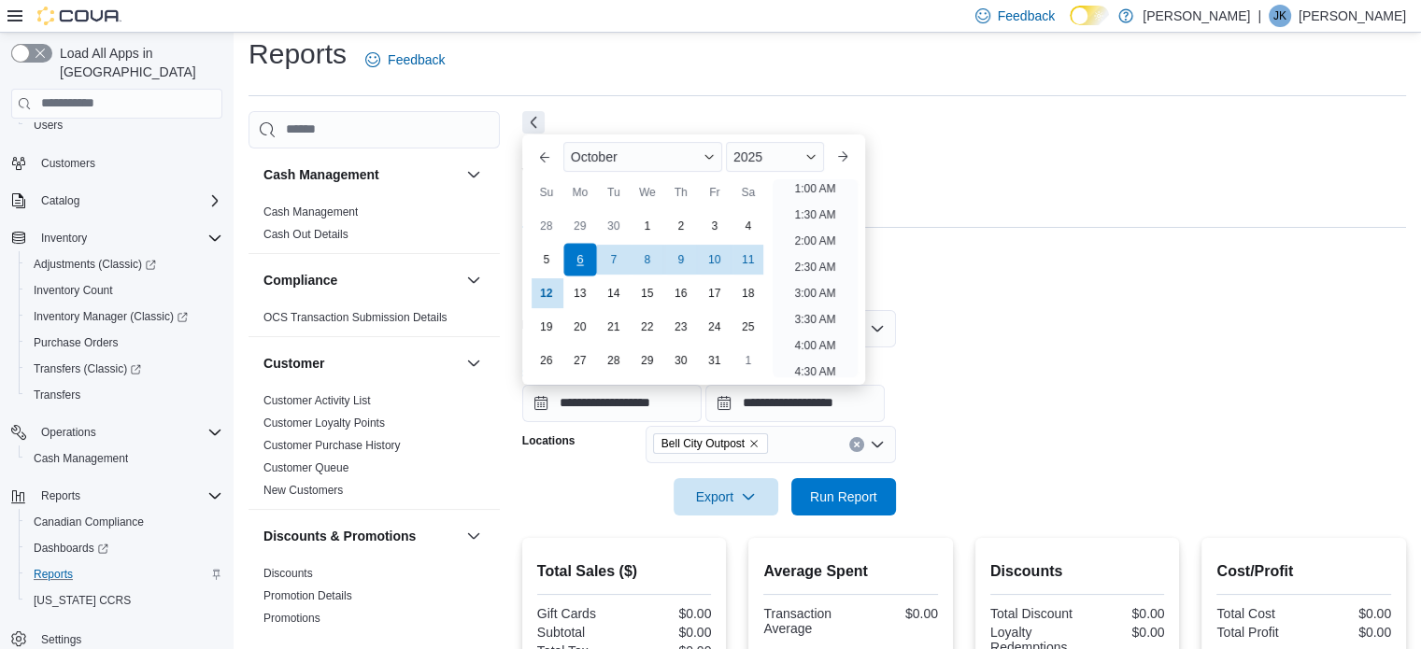
scroll to position [4, 0]
click at [835, 494] on span "Run Report" at bounding box center [843, 496] width 67 height 19
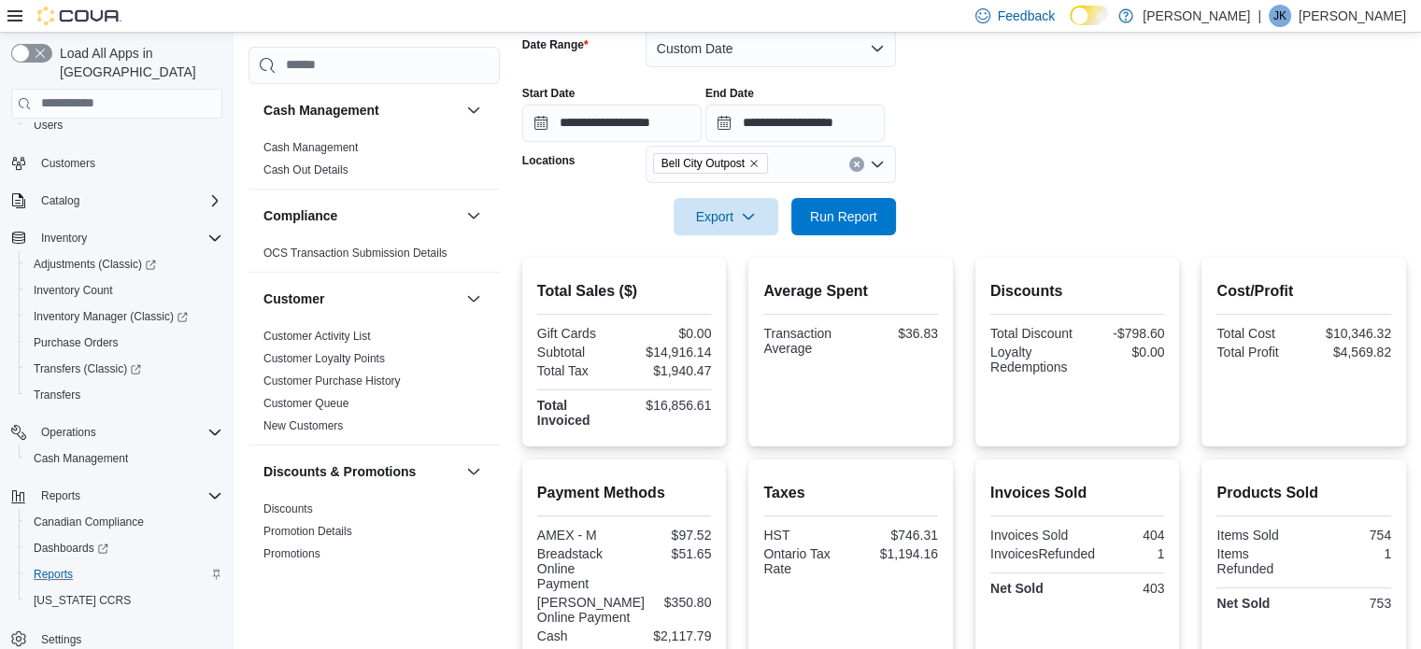
scroll to position [386, 0]
